Goal: Contribute content: Contribute content

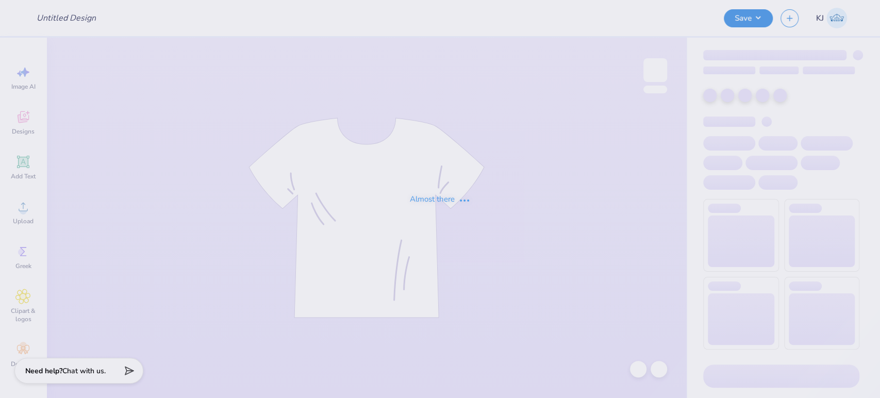
type input "Weight Club Gen Merch"
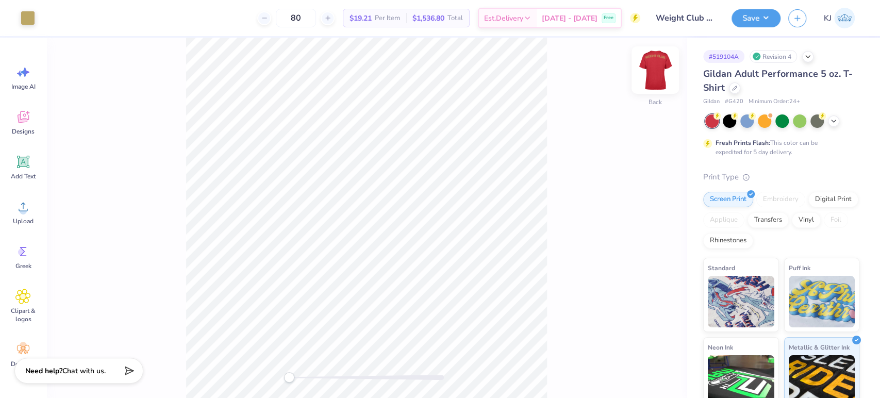
click at [644, 75] on img at bounding box center [655, 70] width 41 height 41
click at [664, 67] on img at bounding box center [655, 70] width 41 height 41
click at [653, 67] on img at bounding box center [655, 70] width 41 height 41
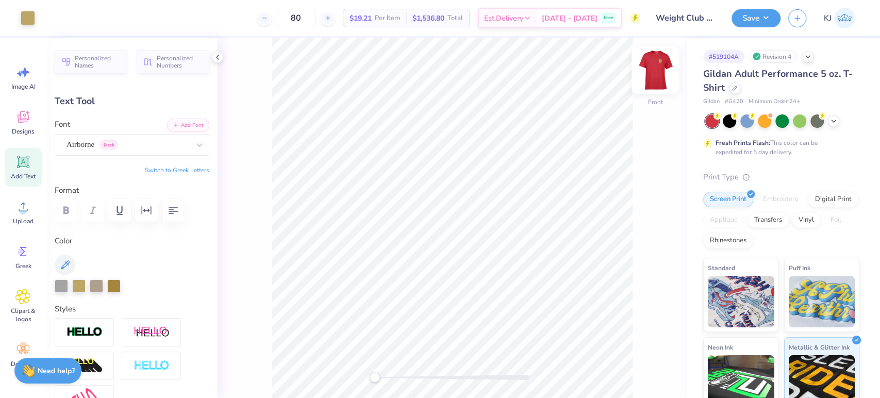
click at [659, 72] on img at bounding box center [655, 70] width 41 height 41
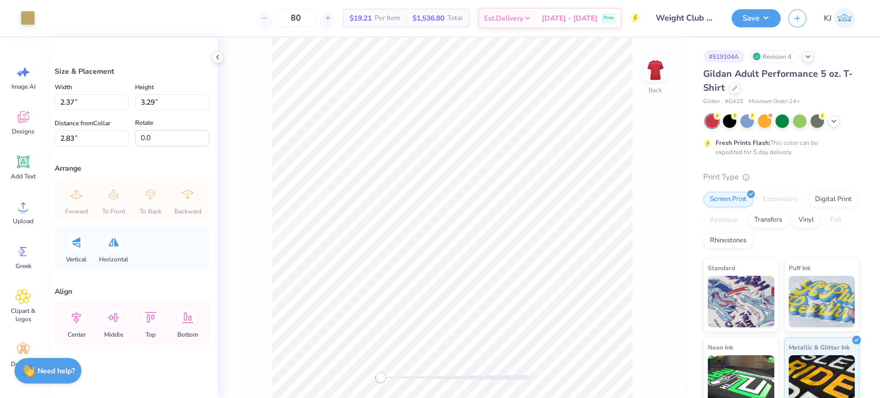
click at [686, 237] on div "Back" at bounding box center [452, 218] width 469 height 361
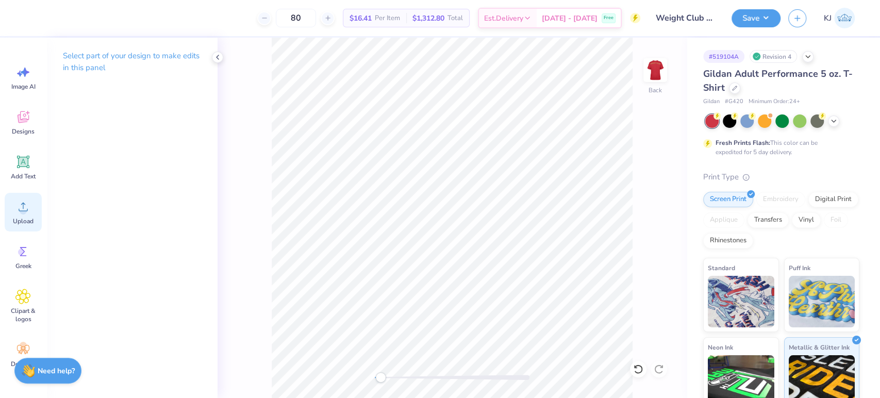
click at [17, 212] on icon at bounding box center [22, 206] width 15 height 15
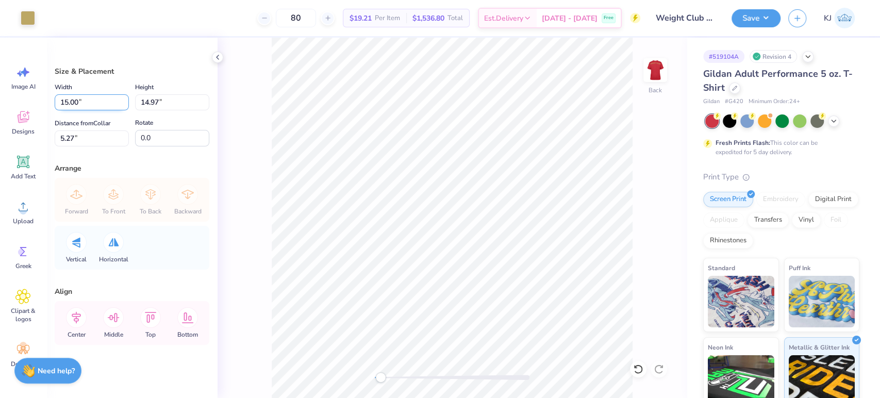
click at [71, 102] on input "15.00" at bounding box center [92, 102] width 74 height 16
type input "3.50"
type input "3.49"
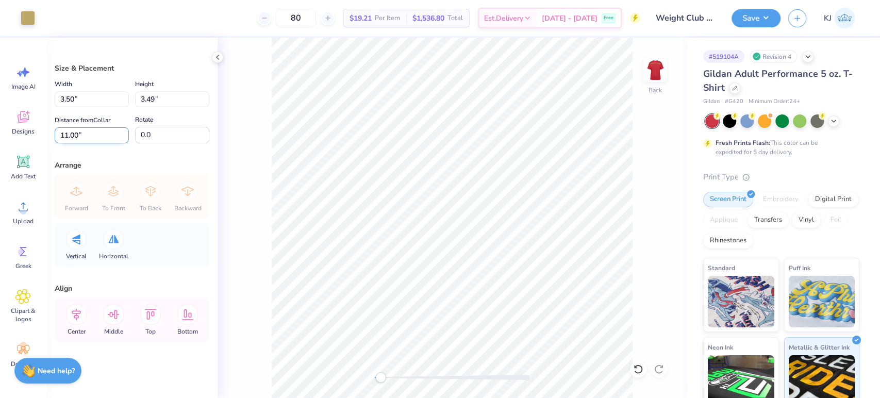
click at [65, 133] on input "11.00" at bounding box center [92, 135] width 74 height 16
click at [65, 132] on input "11.00" at bounding box center [92, 135] width 74 height 16
type input "3"
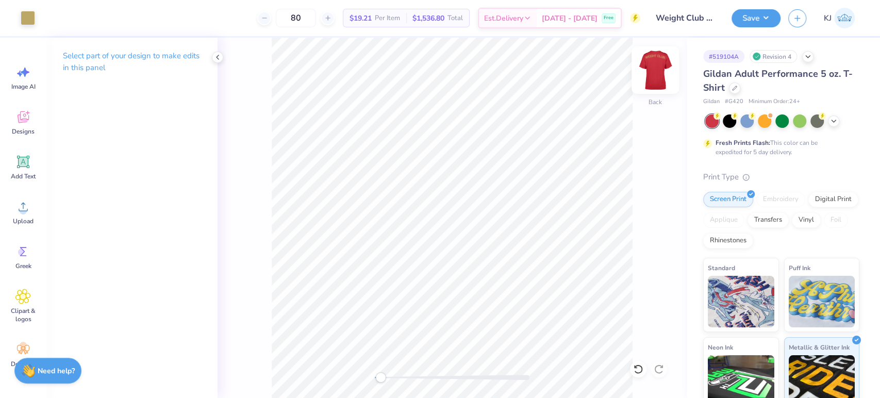
click at [652, 65] on img at bounding box center [655, 70] width 41 height 41
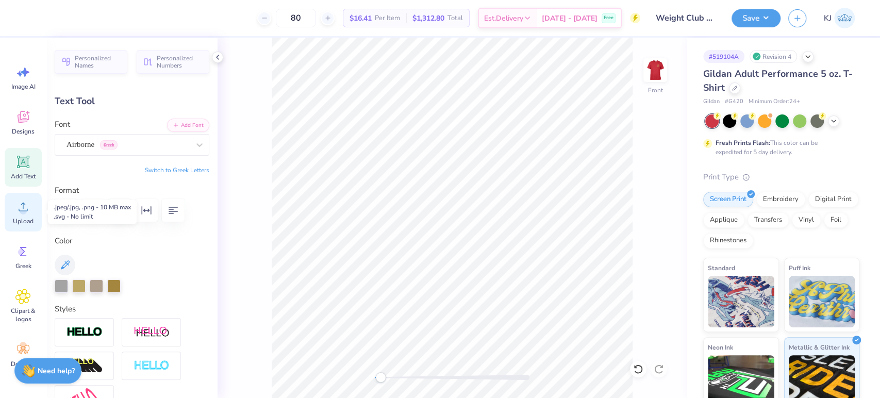
click at [24, 208] on circle at bounding box center [23, 210] width 7 height 7
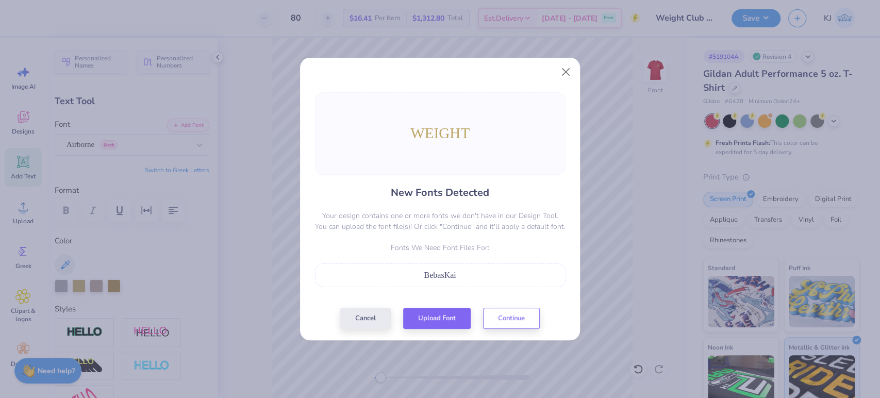
click at [448, 284] on div "BebasKai" at bounding box center [440, 276] width 251 height 24
drag, startPoint x: 380, startPoint y: 315, endPoint x: 382, endPoint y: 330, distance: 14.6
click at [380, 315] on button "Cancel" at bounding box center [365, 318] width 51 height 21
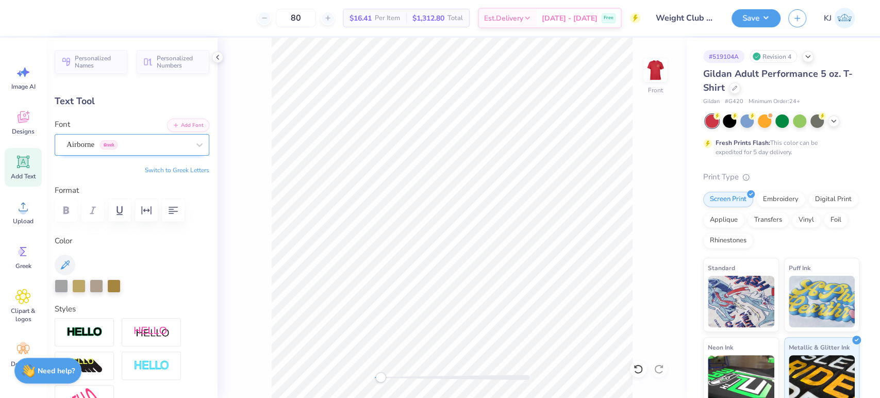
click at [86, 143] on div "Airborne Greek" at bounding box center [128, 145] width 125 height 16
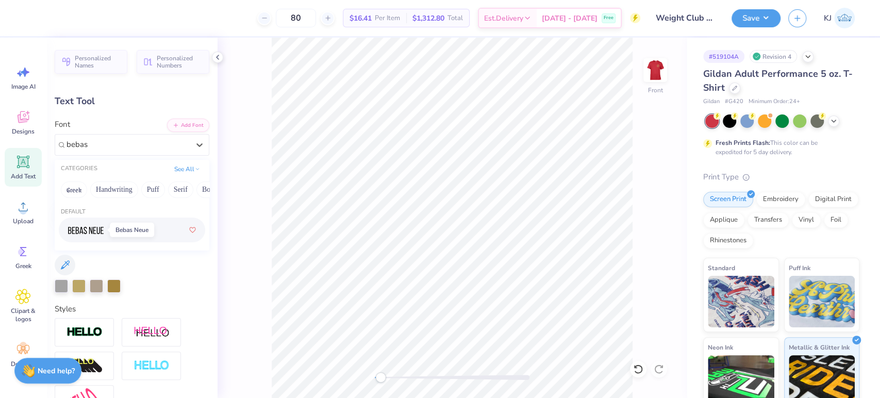
click at [101, 234] on span at bounding box center [86, 230] width 36 height 11
type input "bebas"
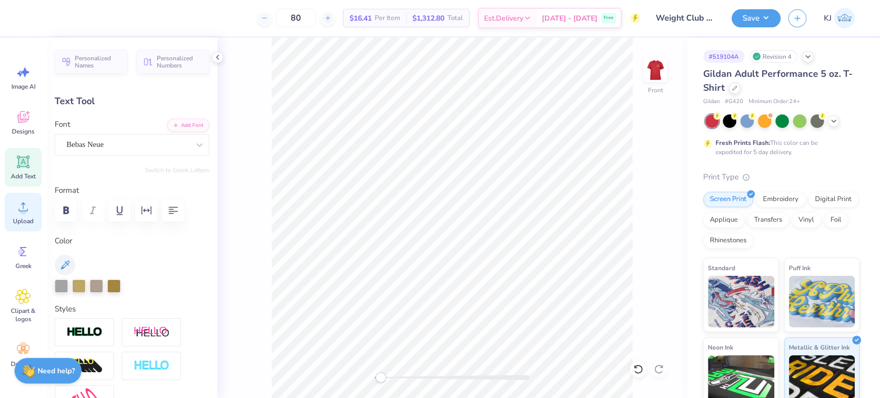
click at [21, 217] on span "Upload" at bounding box center [23, 221] width 21 height 8
click at [25, 167] on icon at bounding box center [23, 162] width 12 height 12
type input "5.64"
type input "1.63"
type input "12.93"
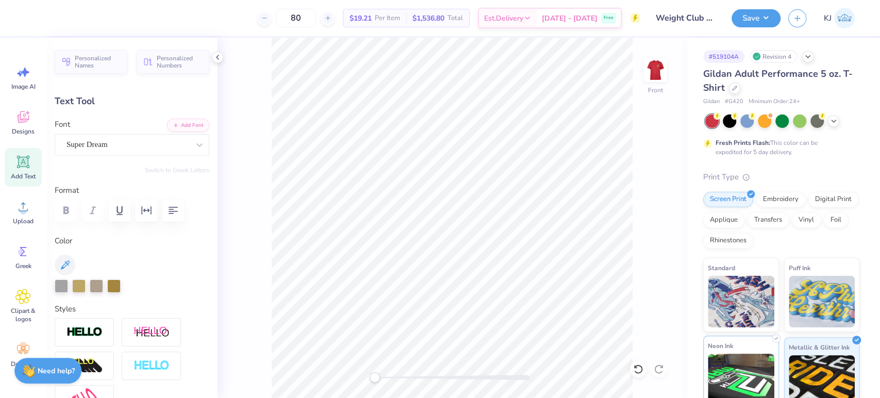
scroll to position [17, 39]
type textarea "WEIGHT CLUB"
click at [91, 144] on div "Super Dream" at bounding box center [128, 145] width 125 height 16
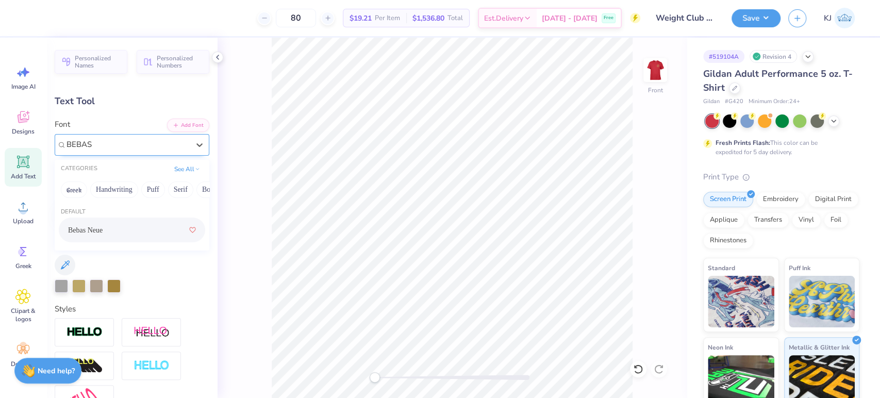
type input "BEBAS"
click at [69, 209] on icon "button" at bounding box center [66, 210] width 6 height 8
click at [83, 288] on div at bounding box center [78, 285] width 13 height 13
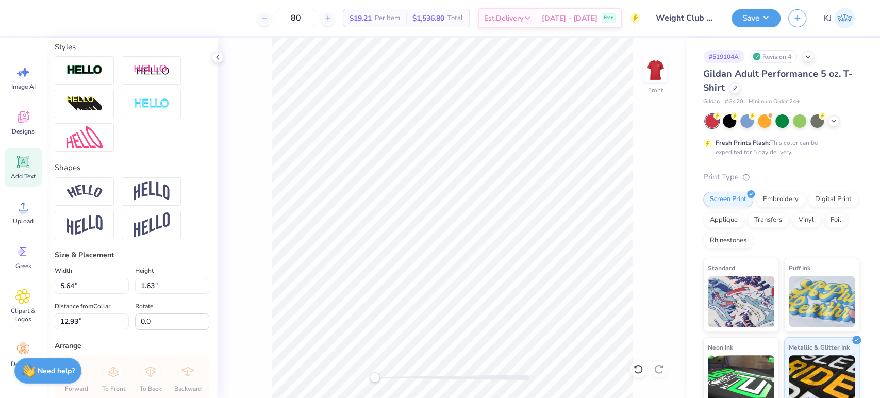
scroll to position [305, 0]
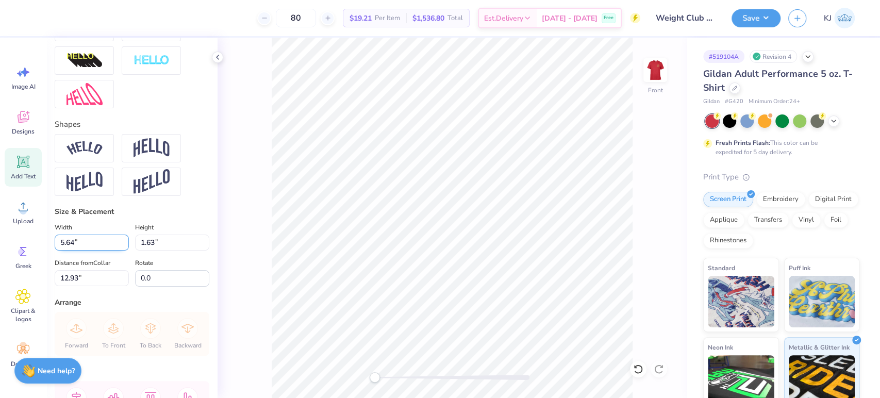
click at [59, 238] on input "5.64" at bounding box center [92, 243] width 74 height 16
type input "15.00"
type input "2.73"
type input "12.38"
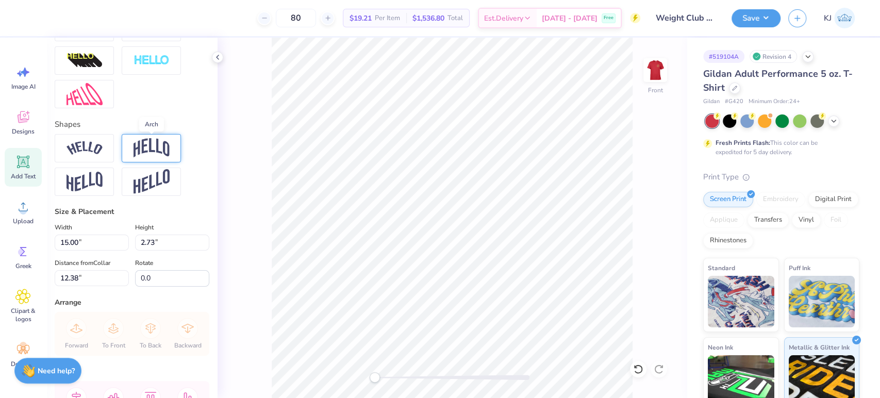
click at [142, 152] on img at bounding box center [152, 148] width 36 height 20
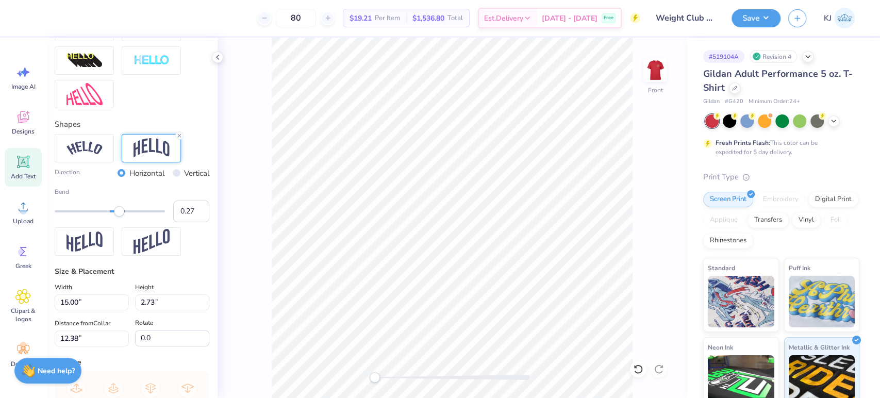
type input "0.26"
click at [118, 210] on div at bounding box center [110, 211] width 110 height 2
type input "0.20"
click at [116, 212] on div "Accessibility label" at bounding box center [118, 211] width 10 height 10
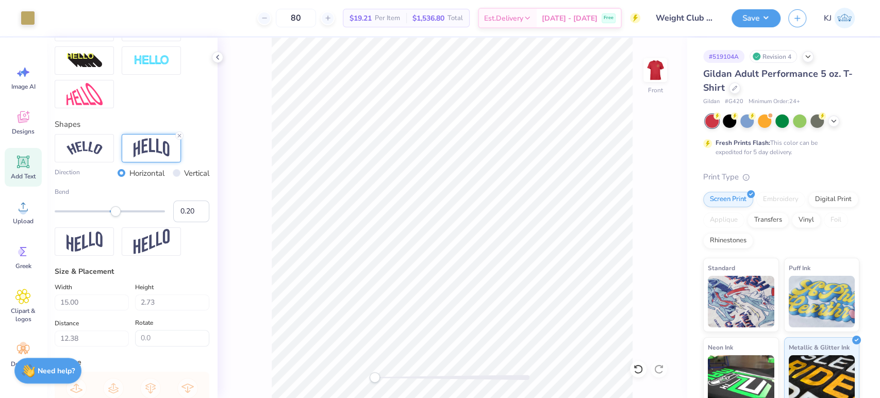
type input "3.76"
type input "0.50"
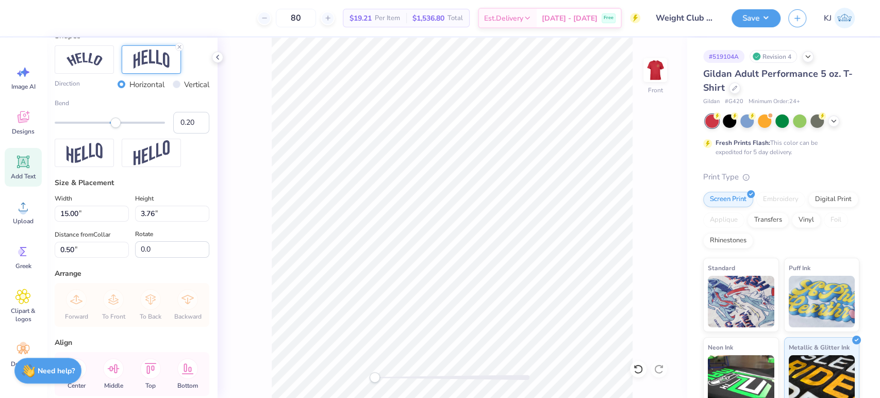
scroll to position [443, 0]
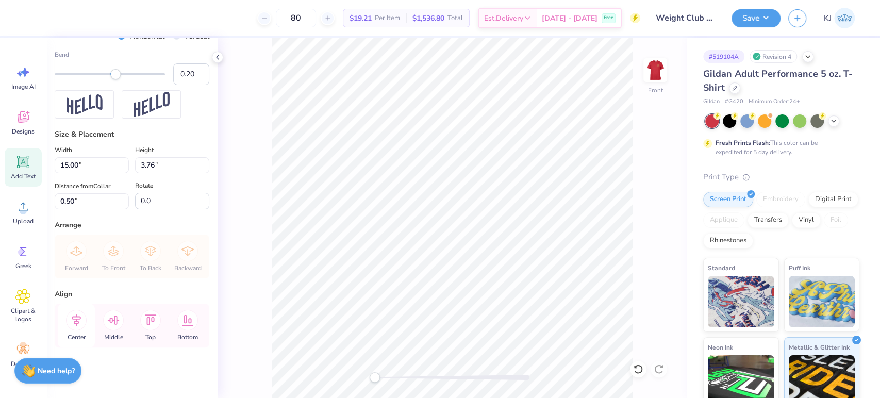
click at [78, 317] on icon at bounding box center [76, 320] width 21 height 21
click at [152, 316] on icon at bounding box center [150, 320] width 21 height 21
click at [149, 315] on icon at bounding box center [151, 320] width 12 height 11
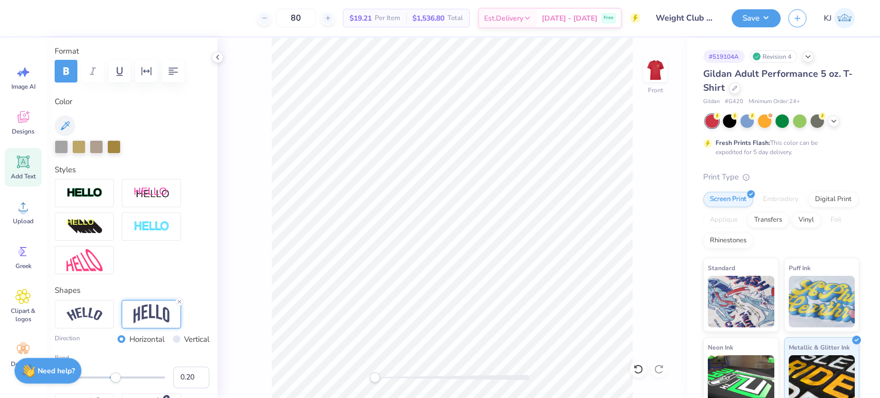
scroll to position [137, 0]
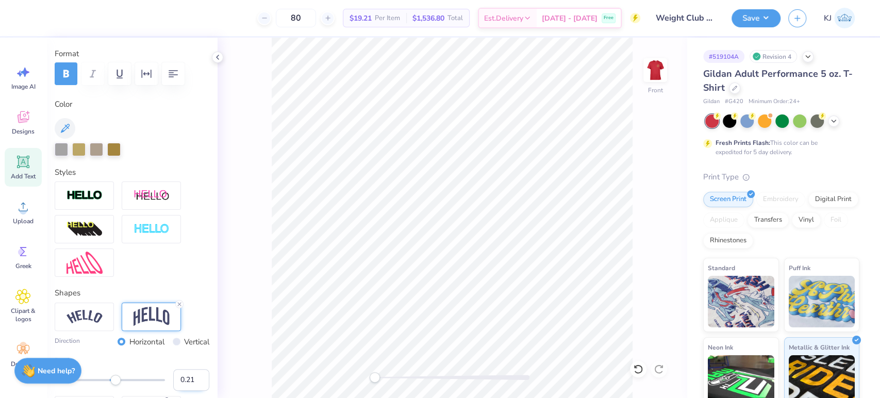
click at [192, 375] on input "0.21" at bounding box center [191, 380] width 36 height 22
click at [192, 375] on input "0.22" at bounding box center [191, 380] width 36 height 22
click at [192, 375] on input "0.23" at bounding box center [191, 380] width 36 height 22
click at [192, 375] on input "0.24" at bounding box center [191, 380] width 36 height 22
type input "0.25"
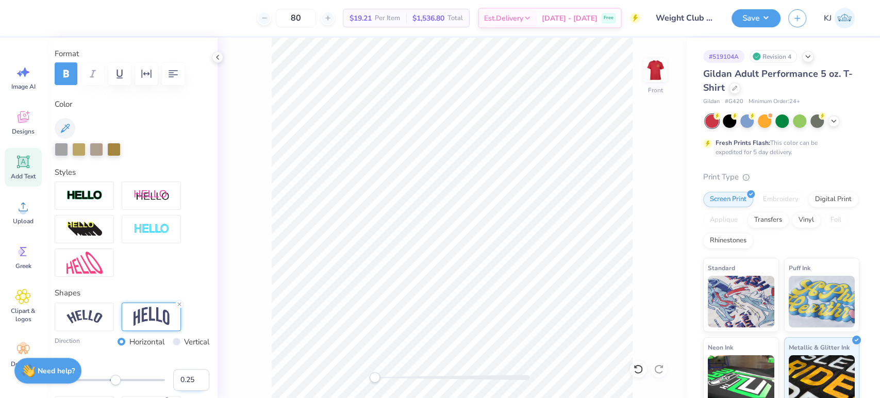
click at [192, 375] on input "0.25" at bounding box center [191, 380] width 36 height 22
type input "4.04"
type input "0.53"
click at [191, 374] on input "0.26" at bounding box center [191, 380] width 36 height 22
click at [191, 374] on input "0.27" at bounding box center [191, 380] width 36 height 22
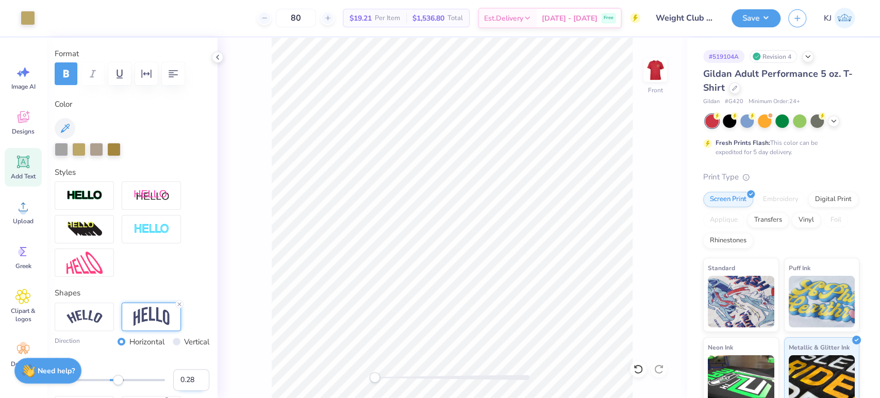
click at [191, 374] on input "0.28" at bounding box center [191, 380] width 36 height 22
click at [191, 374] on input "0.29" at bounding box center [191, 380] width 36 height 22
type input "0.3"
click at [191, 374] on input "0.3" at bounding box center [191, 380] width 36 height 22
click at [150, 68] on icon "button" at bounding box center [146, 74] width 12 height 12
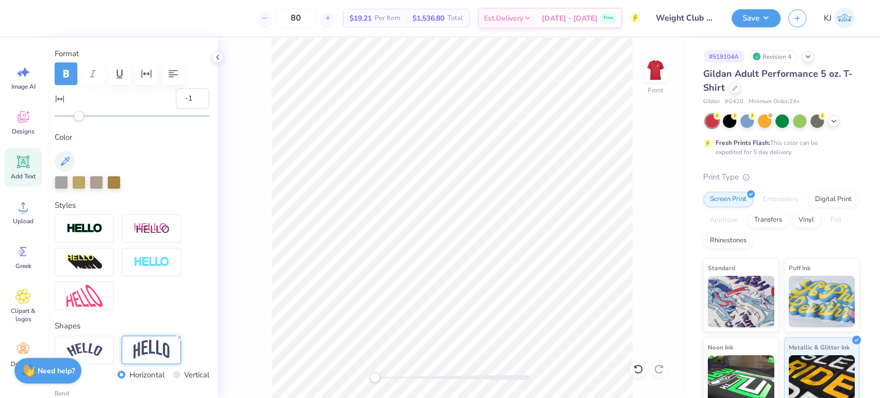
type input "-2"
click at [77, 115] on div "Accessibility label" at bounding box center [76, 116] width 10 height 10
type input "-5"
click at [73, 113] on div "Accessibility label" at bounding box center [74, 116] width 10 height 10
click at [192, 101] on input "-6" at bounding box center [193, 98] width 34 height 21
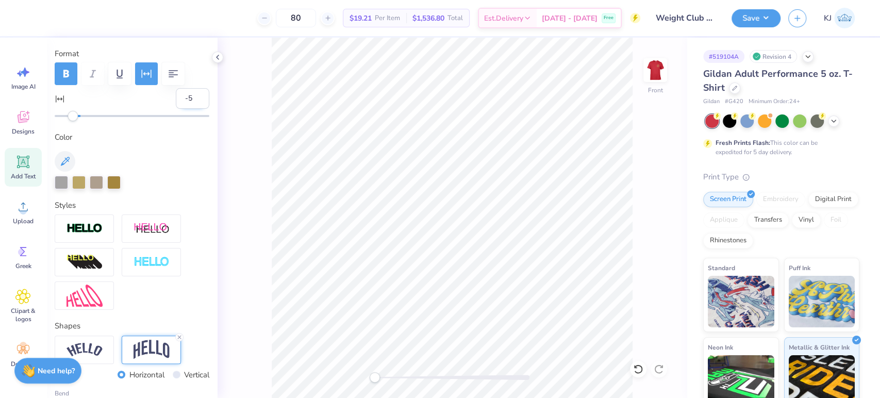
click at [191, 92] on input "-5" at bounding box center [193, 98] width 34 height 21
type input "-4"
click at [191, 92] on input "-4" at bounding box center [193, 98] width 34 height 21
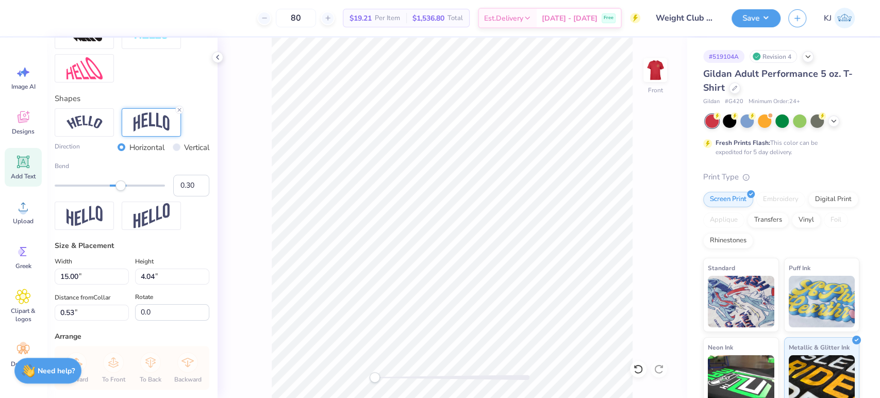
scroll to position [366, 0]
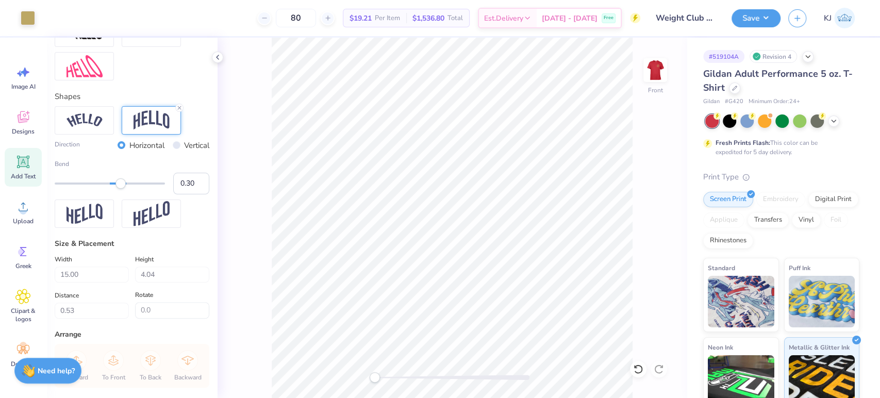
type input "13.48"
type input "4.14"
type input "0.62"
click at [70, 272] on input "13.48" at bounding box center [92, 275] width 74 height 16
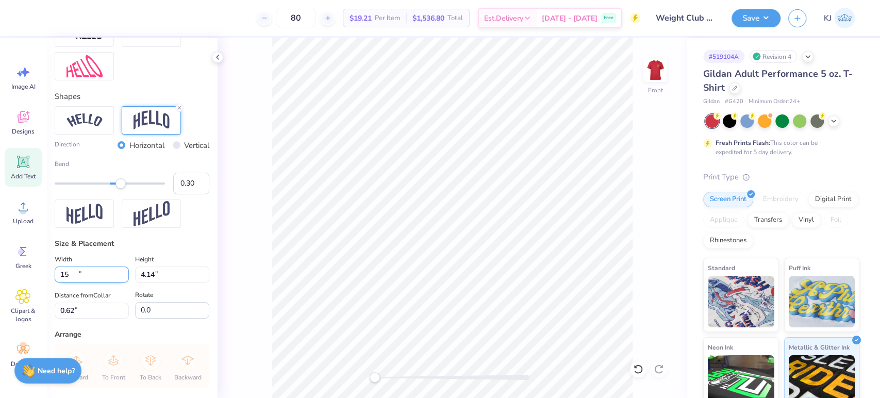
type input "15.00"
type input "4.61"
type input "0.50"
click at [652, 73] on img at bounding box center [655, 70] width 41 height 41
type input "14.98"
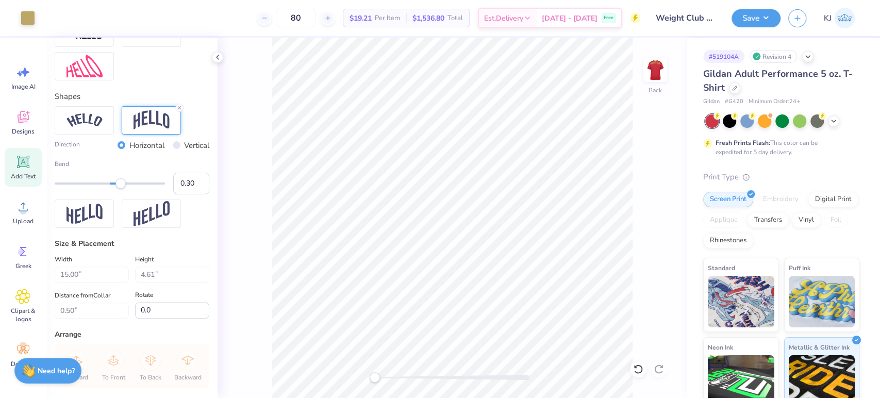
type input "4.60"
type input "0.53"
click at [770, 12] on button "Save" at bounding box center [756, 17] width 49 height 18
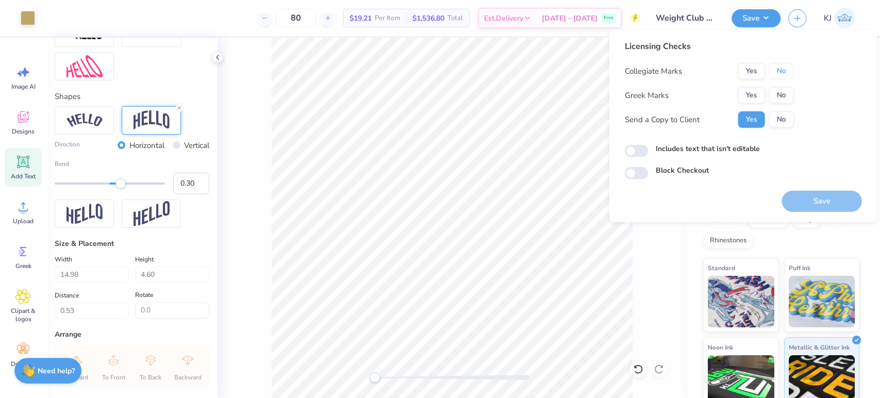
drag, startPoint x: 772, startPoint y: 69, endPoint x: 773, endPoint y: 86, distance: 17.0
click at [773, 69] on button "No" at bounding box center [781, 71] width 25 height 17
click at [774, 101] on button "No" at bounding box center [781, 95] width 25 height 17
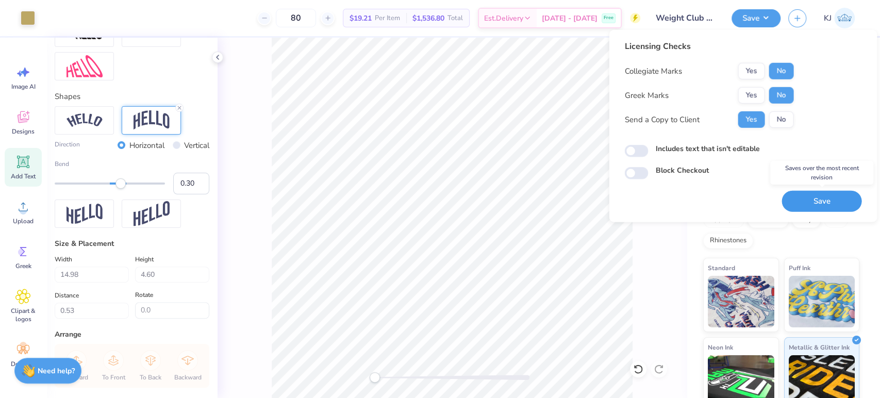
click at [804, 204] on button "Save" at bounding box center [822, 201] width 80 height 21
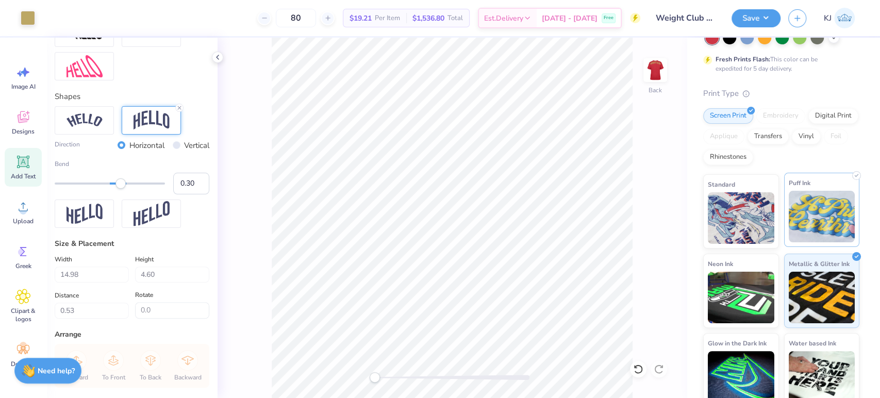
scroll to position [92, 0]
